Goal: Transaction & Acquisition: Purchase product/service

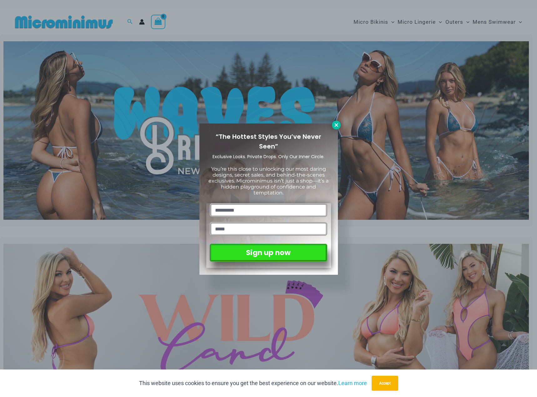
click at [336, 126] on icon at bounding box center [336, 125] width 6 height 6
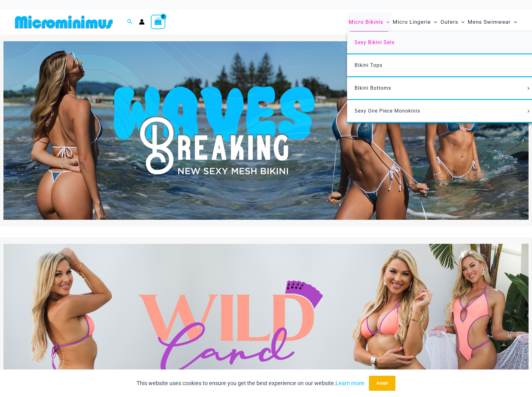
click at [373, 44] on span "Sexy Bikini Sets" at bounding box center [375, 42] width 40 height 6
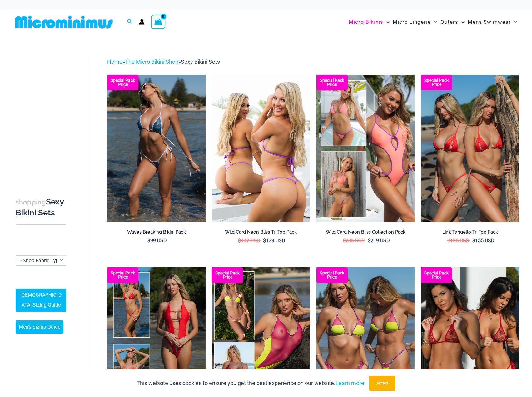
drag, startPoint x: 233, startPoint y: 148, endPoint x: 232, endPoint y: 156, distance: 7.6
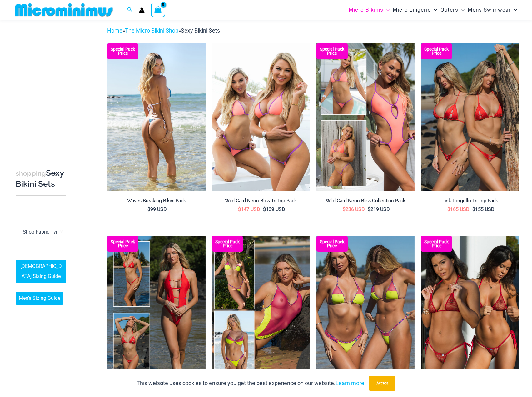
scroll to position [27, 0]
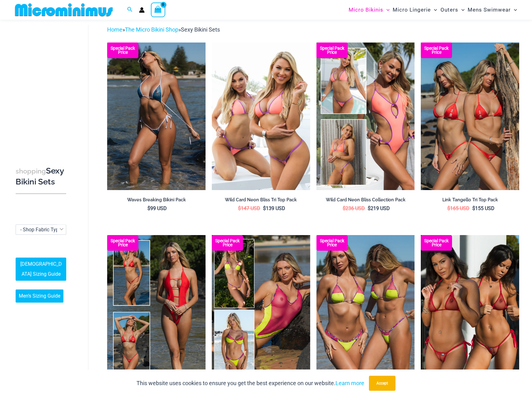
click at [46, 228] on div "**********" at bounding box center [41, 224] width 51 height 20
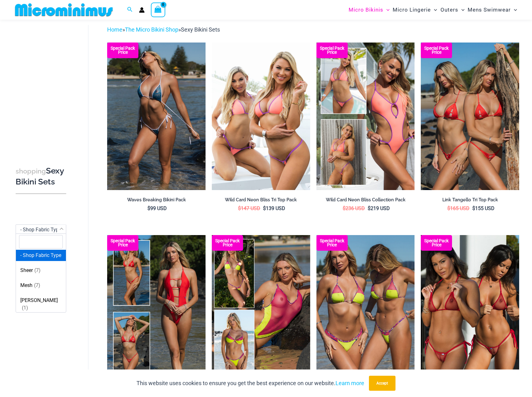
scroll to position [1, 0]
select select "****"
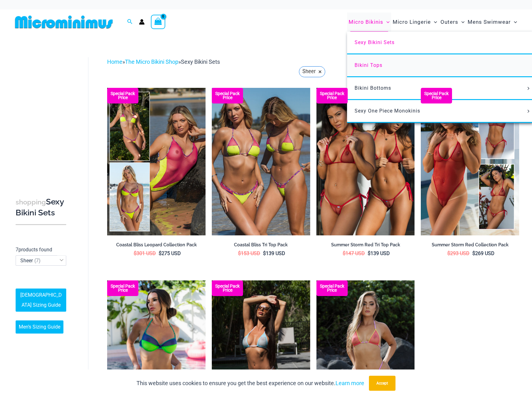
drag, startPoint x: 385, startPoint y: 67, endPoint x: 370, endPoint y: 64, distance: 15.3
click at [370, 64] on span "Bikini Tops" at bounding box center [369, 65] width 28 height 6
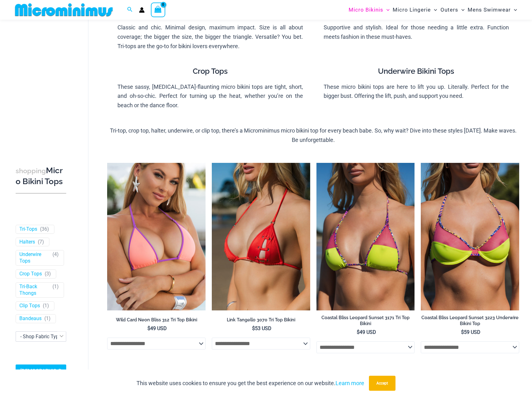
scroll to position [89, 0]
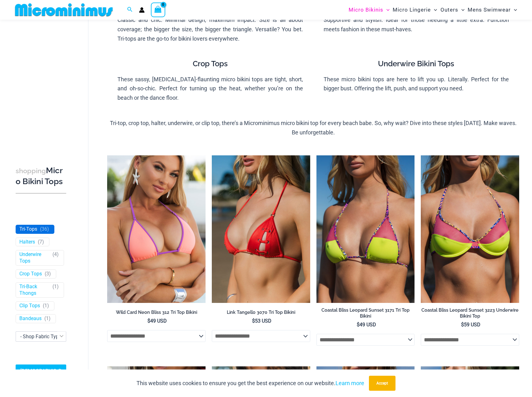
click at [44, 232] on span "36" at bounding box center [45, 229] width 6 height 6
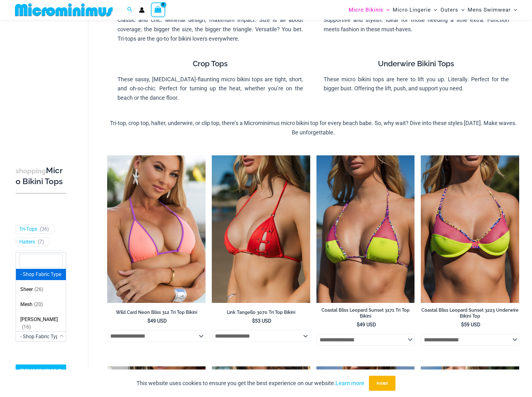
click at [40, 340] on span "- Shop Fabric Type" at bounding box center [40, 337] width 41 height 6
select select "****"
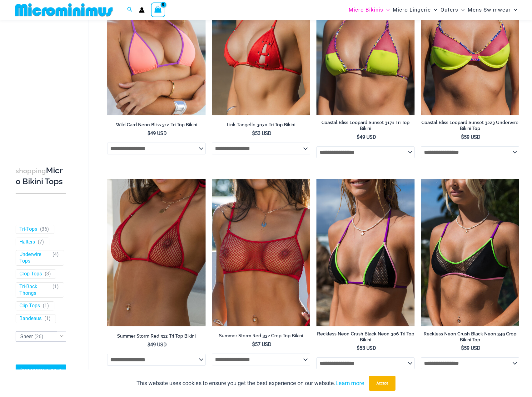
scroll to position [320, 0]
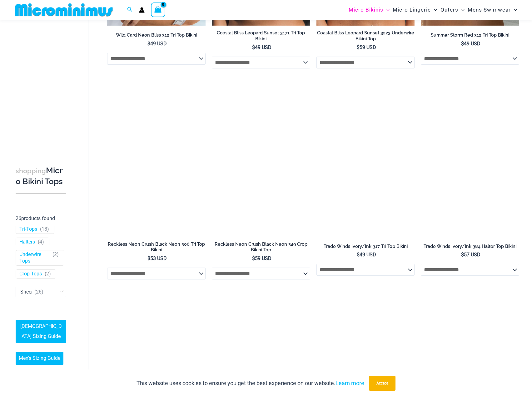
scroll to position [338, 0]
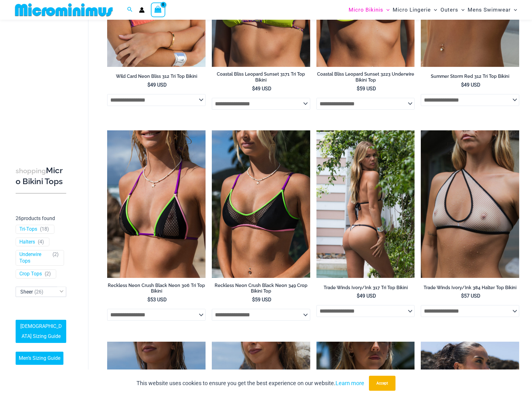
click at [381, 202] on img at bounding box center [366, 203] width 98 height 147
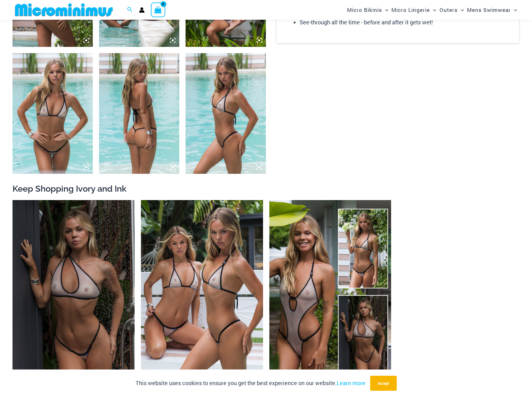
scroll to position [432, 0]
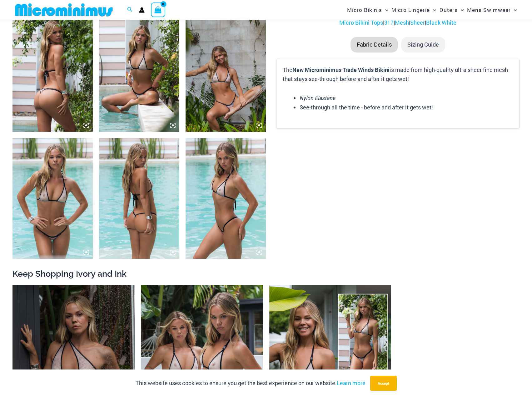
click at [237, 112] on img at bounding box center [226, 72] width 80 height 121
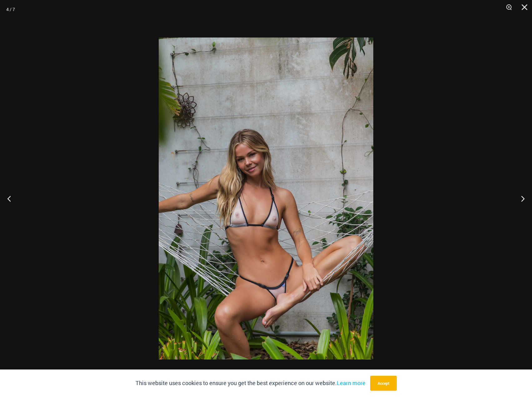
click at [267, 284] on img at bounding box center [266, 198] width 215 height 322
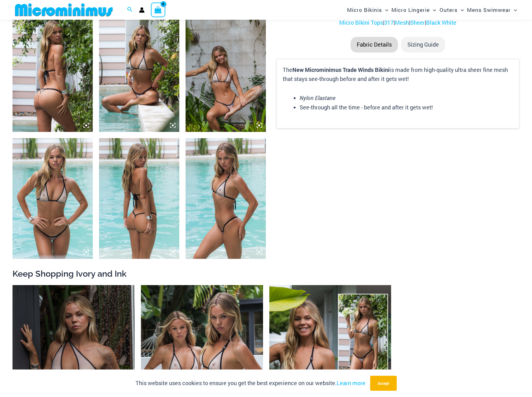
click at [243, 108] on img at bounding box center [226, 72] width 80 height 121
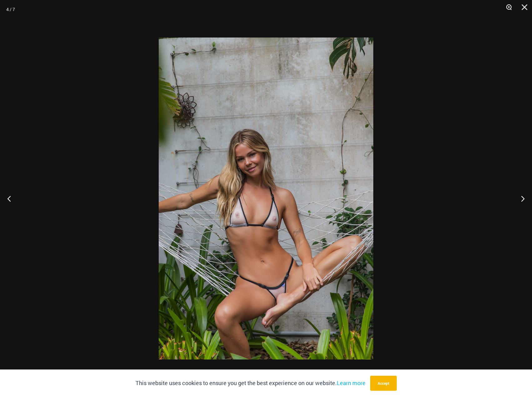
click at [511, 5] on button "Zoom" at bounding box center [507, 9] width 16 height 19
click at [507, 8] on button "Zoom" at bounding box center [507, 9] width 16 height 19
click at [523, 7] on button "Close" at bounding box center [523, 9] width 16 height 19
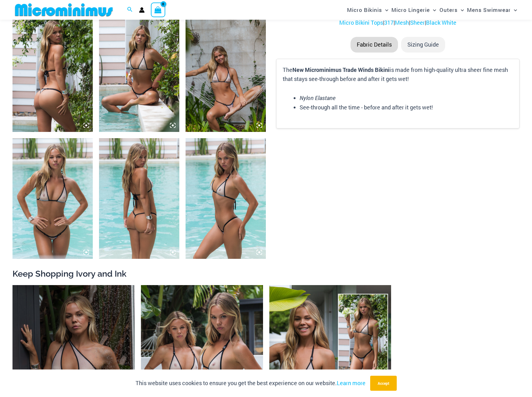
click at [214, 196] on img at bounding box center [226, 198] width 80 height 121
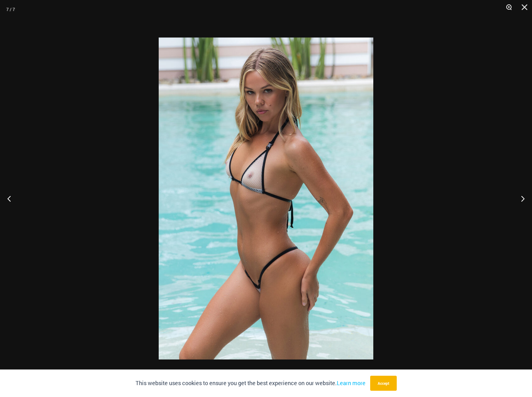
click at [512, 9] on button "Zoom" at bounding box center [507, 9] width 16 height 19
click at [511, 9] on button "Zoom" at bounding box center [507, 9] width 16 height 19
